Goal: Task Accomplishment & Management: Manage account settings

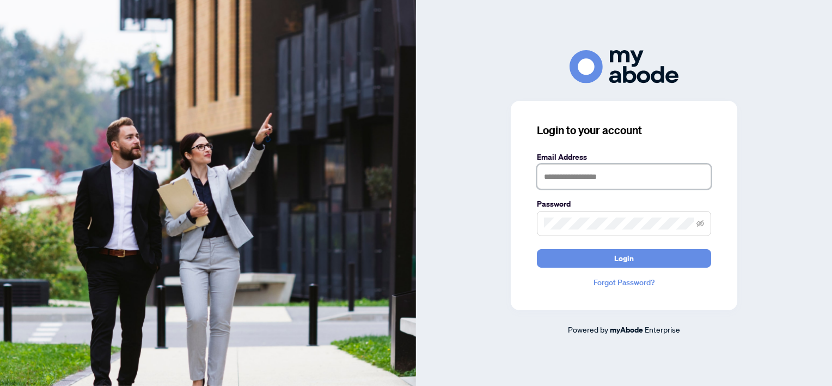
click at [571, 180] on input "text" at bounding box center [624, 176] width 174 height 25
type input "**********"
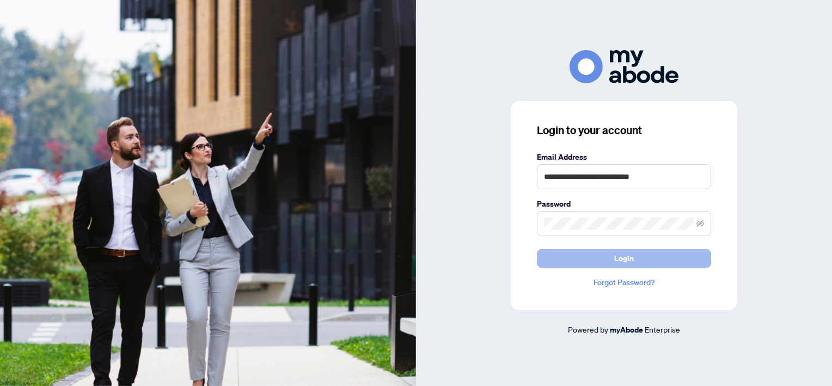
click at [613, 262] on button "Login" at bounding box center [624, 258] width 174 height 19
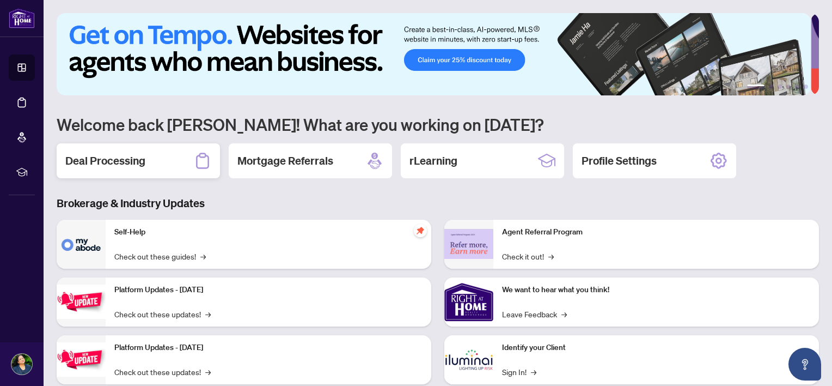
click at [66, 168] on div "Deal Processing" at bounding box center [138, 160] width 163 height 35
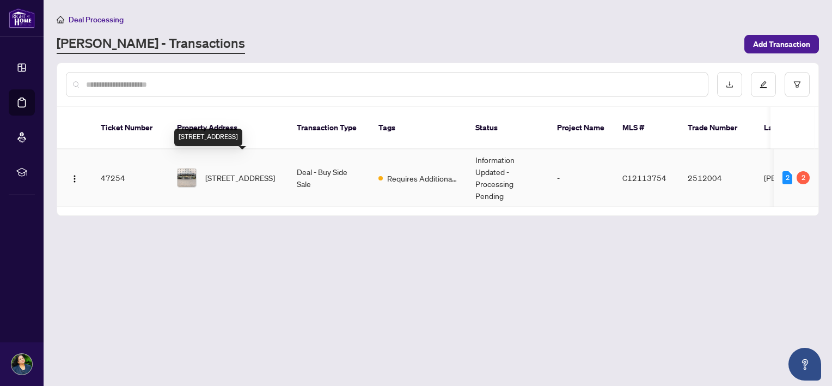
click at [227, 172] on span "[STREET_ADDRESS]" at bounding box center [240, 178] width 70 height 12
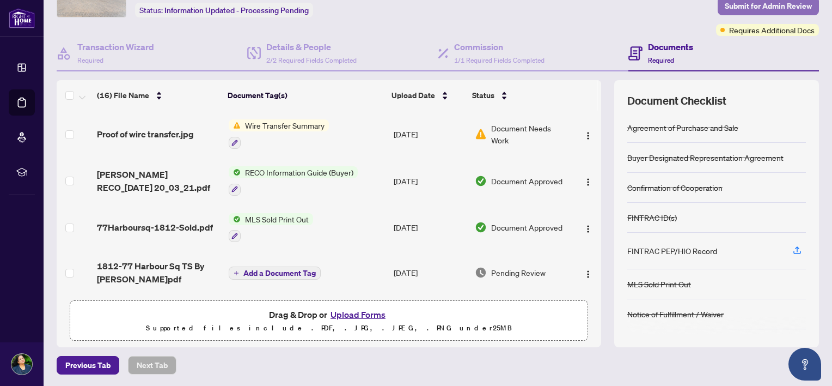
click at [765, 2] on span "Submit for Admin Review" at bounding box center [768, 5] width 87 height 17
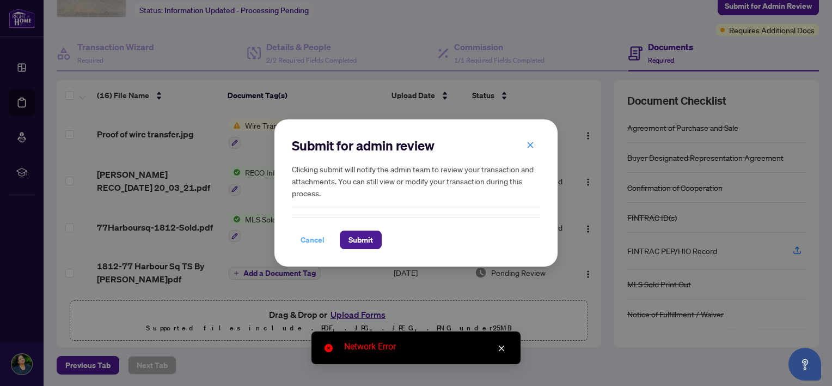
click at [312, 240] on span "Cancel" at bounding box center [313, 239] width 24 height 17
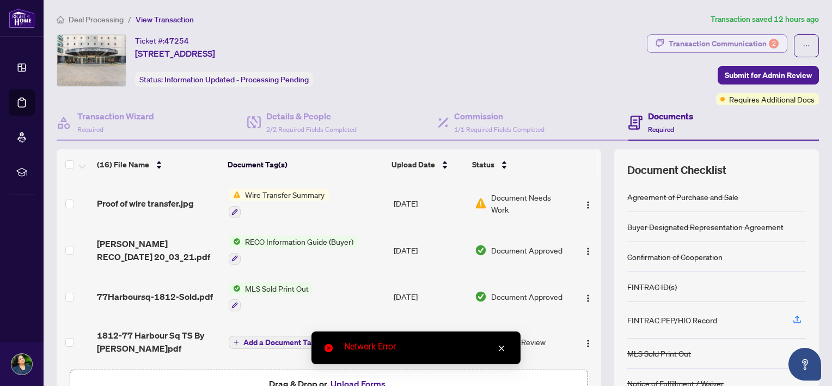
click at [750, 44] on div "Transaction Communication 2" at bounding box center [724, 43] width 110 height 17
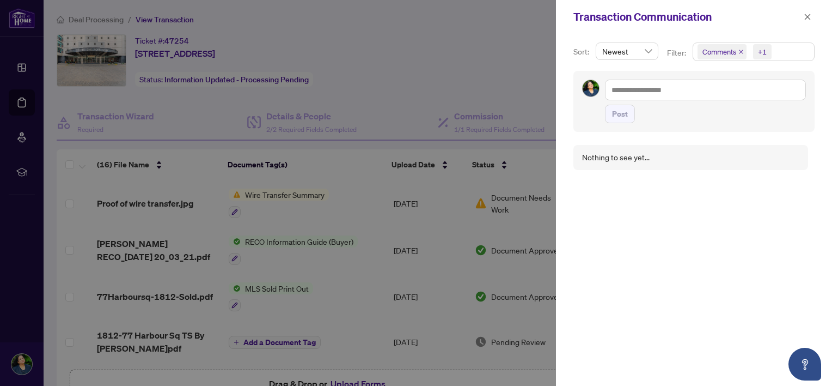
click at [488, 45] on div at bounding box center [416, 193] width 832 height 386
click at [806, 20] on icon "close" at bounding box center [808, 17] width 8 height 8
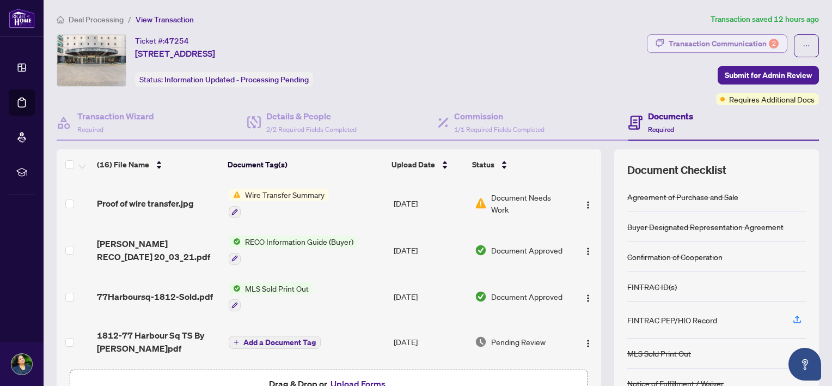
click at [656, 44] on icon "button" at bounding box center [660, 43] width 9 height 9
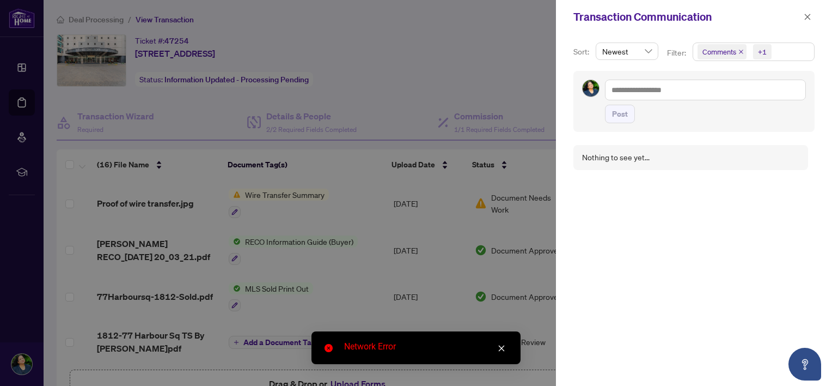
click at [459, 80] on div at bounding box center [416, 193] width 832 height 386
click at [807, 21] on span "button" at bounding box center [808, 16] width 8 height 17
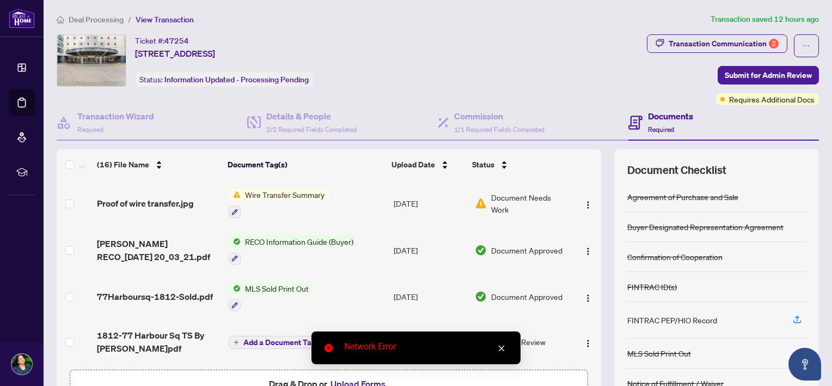
click at [503, 346] on icon "close" at bounding box center [502, 348] width 6 height 6
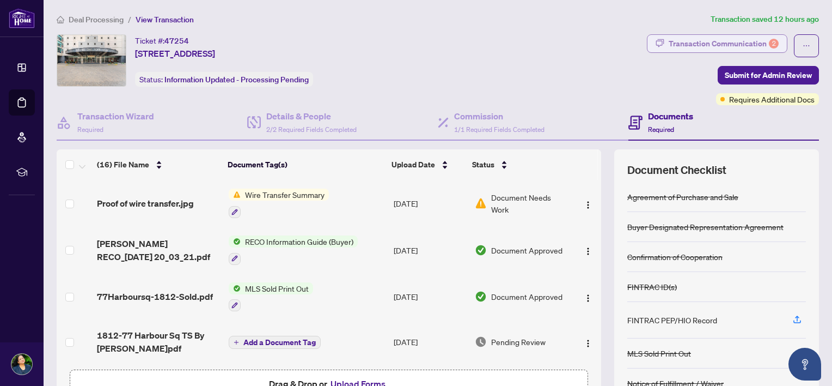
click at [688, 42] on div "Transaction Communication 2" at bounding box center [724, 43] width 110 height 17
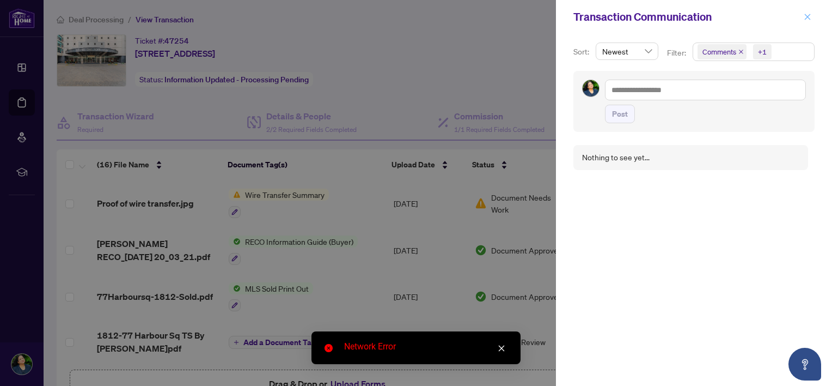
click at [806, 21] on span "button" at bounding box center [808, 16] width 8 height 17
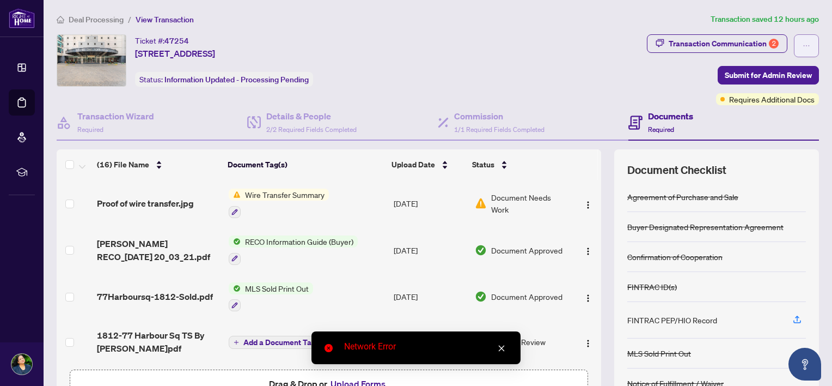
click at [803, 42] on icon "ellipsis" at bounding box center [807, 46] width 8 height 8
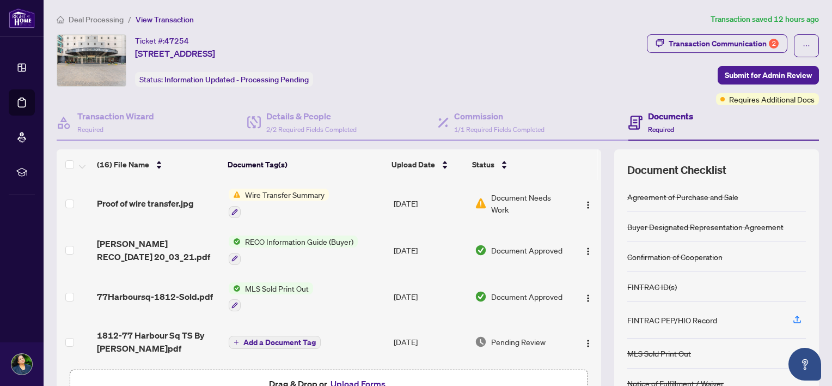
click at [723, 53] on span "Transaction Communication 2" at bounding box center [717, 45] width 141 height 23
click at [723, 43] on div "Transaction Communication 2" at bounding box center [724, 43] width 110 height 17
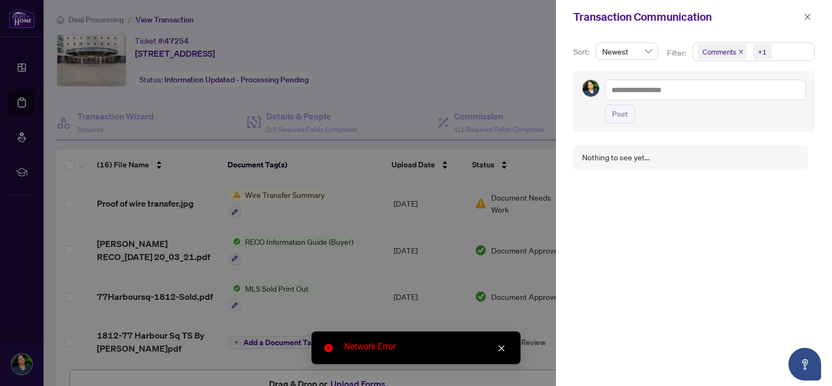
click at [651, 51] on span "Newest" at bounding box center [628, 51] width 50 height 16
click at [626, 90] on div "Oldest" at bounding box center [627, 90] width 45 height 12
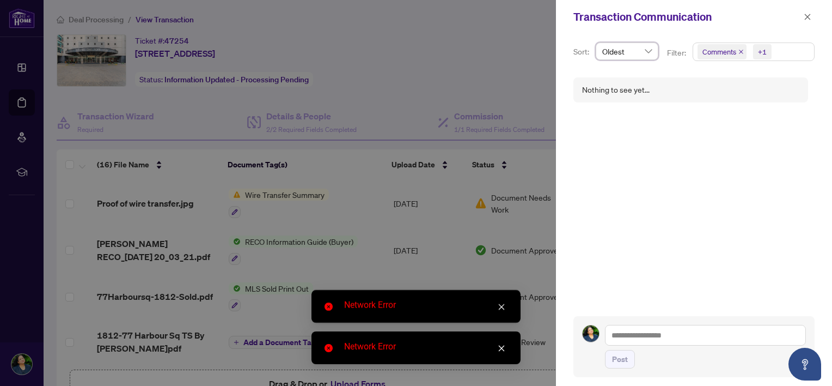
click at [737, 53] on span "Comments" at bounding box center [722, 51] width 49 height 15
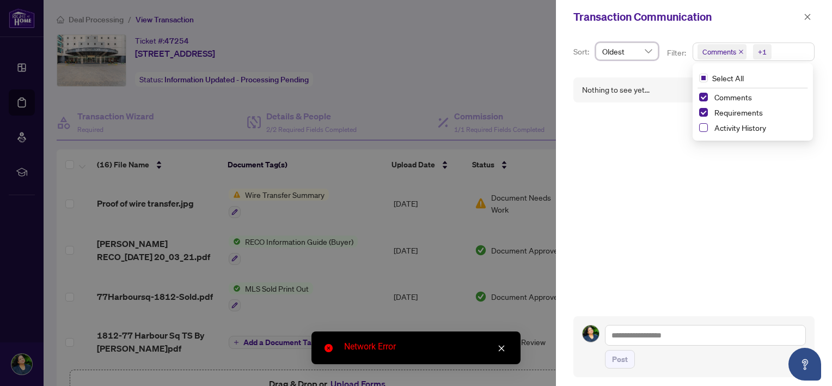
click at [704, 124] on span "Select Activity History" at bounding box center [704, 127] width 9 height 9
click at [813, 9] on div "Transaction Communication" at bounding box center [694, 17] width 276 height 34
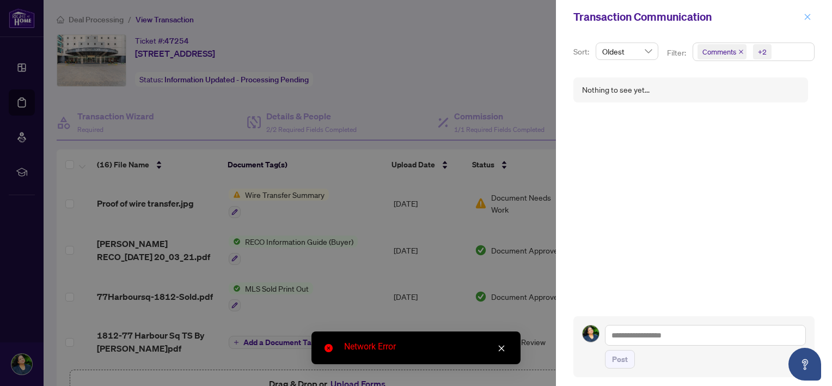
click at [808, 17] on icon "close" at bounding box center [808, 17] width 6 height 6
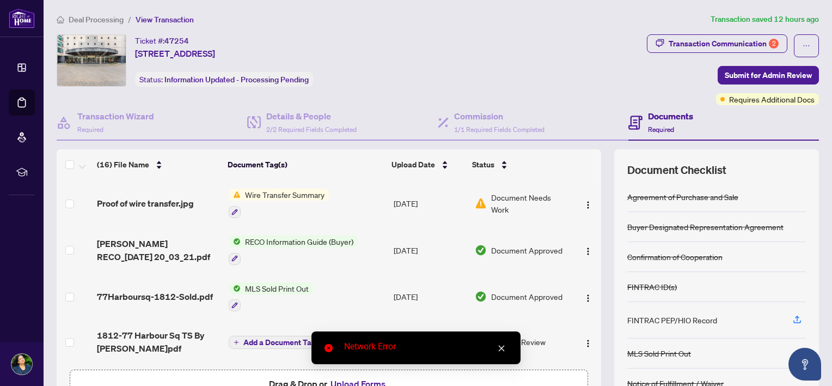
click at [543, 19] on ol "Deal Processing / View Transaction" at bounding box center [382, 19] width 650 height 13
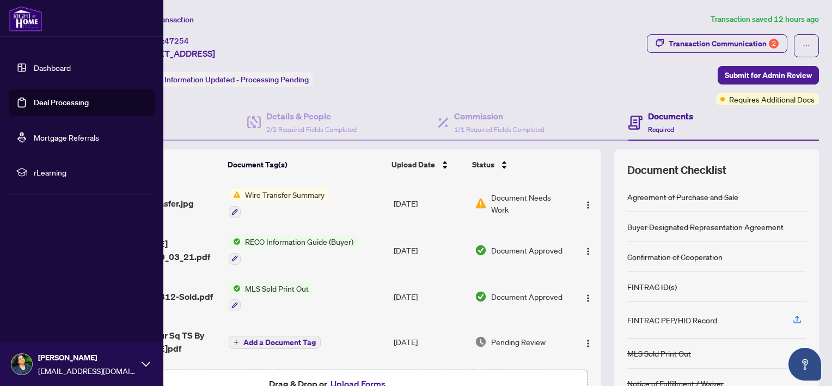
click at [20, 368] on img at bounding box center [21, 364] width 21 height 21
click at [47, 300] on span "Logout" at bounding box center [44, 298] width 25 height 17
